Goal: Task Accomplishment & Management: Use online tool/utility

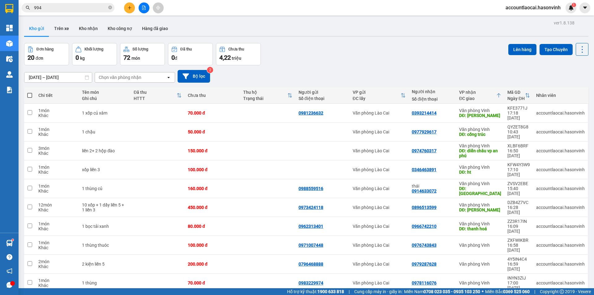
click at [147, 6] on button at bounding box center [143, 7] width 11 height 11
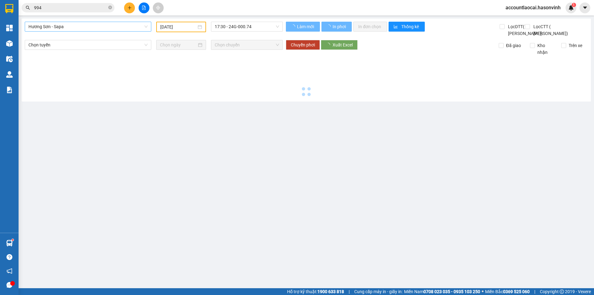
click at [70, 25] on span "Hương Sơn - Sapa" at bounding box center [87, 26] width 119 height 9
type input "[DATE]"
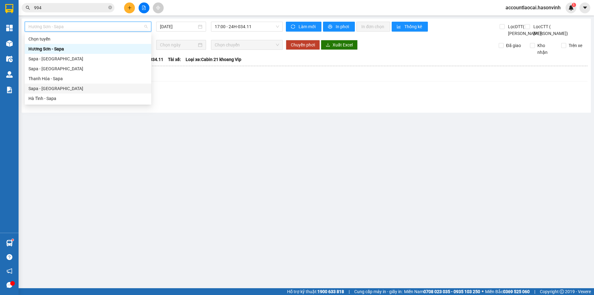
click at [45, 90] on div "Sapa - [GEOGRAPHIC_DATA]" at bounding box center [87, 88] width 119 height 7
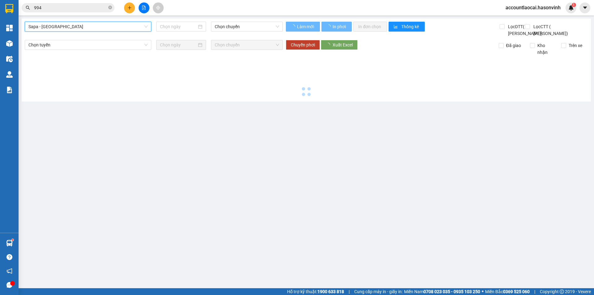
type input "[DATE]"
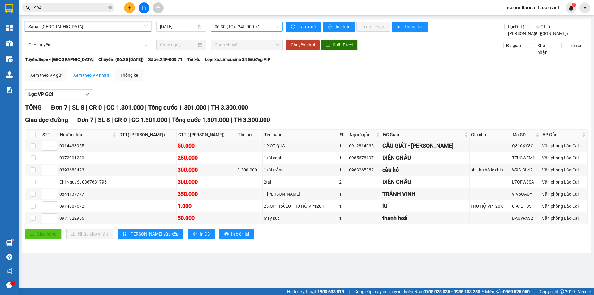
click at [250, 26] on span "06:30 (TC) - 24F-000.71" at bounding box center [247, 26] width 64 height 9
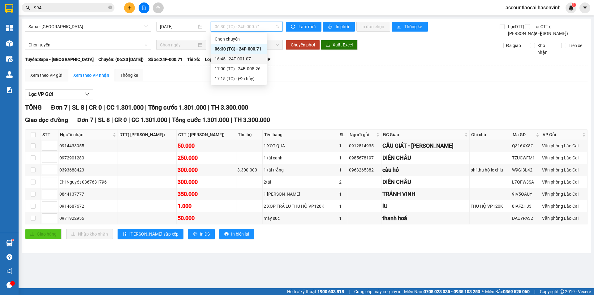
click at [251, 58] on div "16:45 - 24F-001.07" at bounding box center [239, 58] width 48 height 7
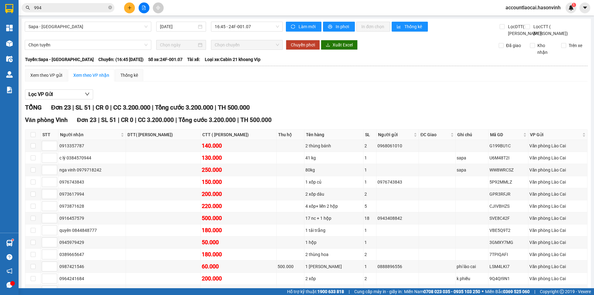
click at [258, 32] on div "Sapa - [GEOGRAPHIC_DATA] [DATE] 16:45 - 24F-001.07" at bounding box center [154, 29] width 258 height 15
click at [258, 28] on span "16:45 - 24F-001.07" at bounding box center [247, 26] width 64 height 9
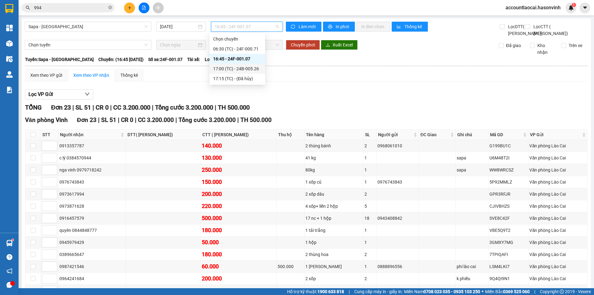
click at [255, 67] on div "17:00 (TC) - 24B-005.26" at bounding box center [237, 68] width 48 height 7
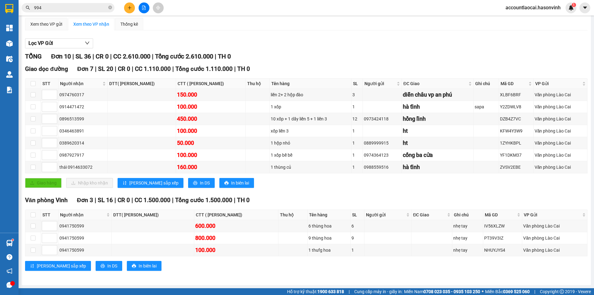
scroll to position [65, 0]
click at [133, 245] on td at bounding box center [153, 250] width 83 height 12
click at [135, 246] on td at bounding box center [153, 250] width 83 height 12
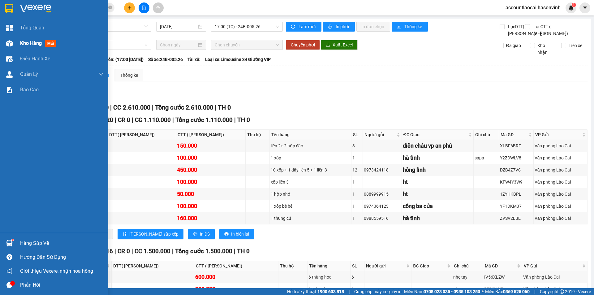
click at [12, 40] on img at bounding box center [9, 43] width 6 height 6
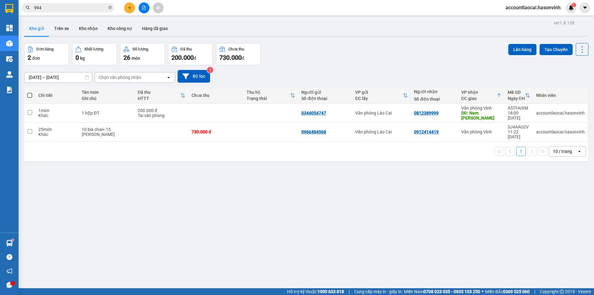
click at [142, 176] on div "ver 1.8.138 Kho gửi Trên xe Kho nhận Kho công nợ Hàng đã giao Đơn hàng 2 đơn Kh…" at bounding box center [306, 166] width 569 height 295
